Goal: Task Accomplishment & Management: Manage account settings

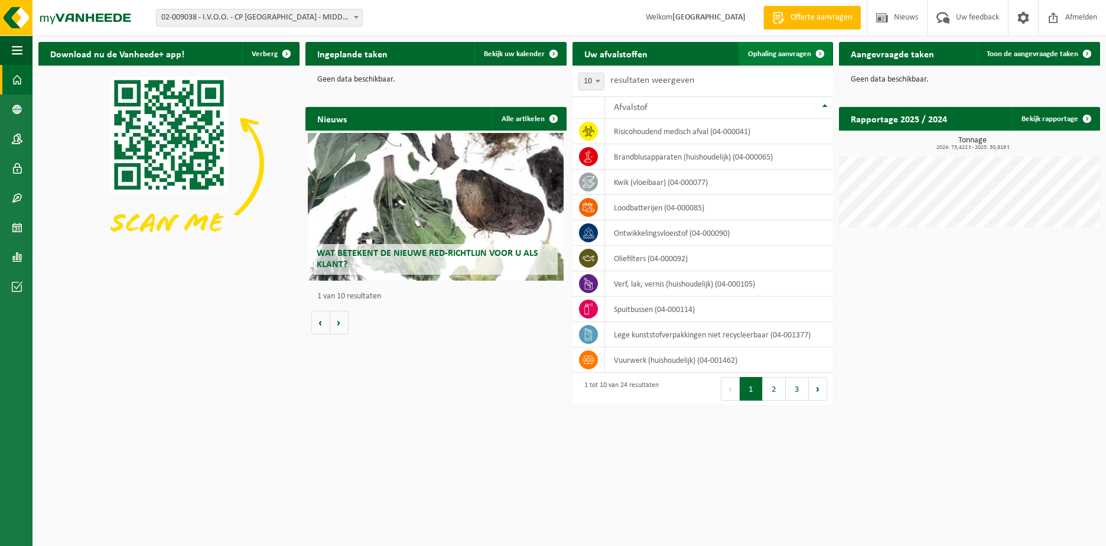
click at [803, 53] on span "Ophaling aanvragen" at bounding box center [779, 54] width 63 height 8
click at [536, 52] on span "Bekijk uw kalender" at bounding box center [514, 54] width 61 height 8
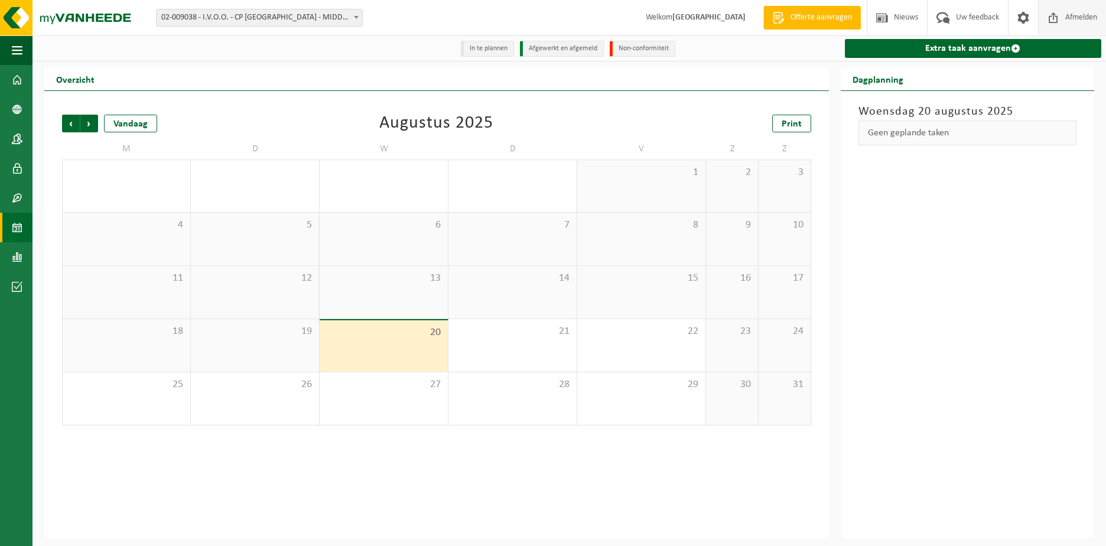
click at [1083, 18] on span "Afmelden" at bounding box center [1082, 17] width 38 height 35
